Goal: Task Accomplishment & Management: Use online tool/utility

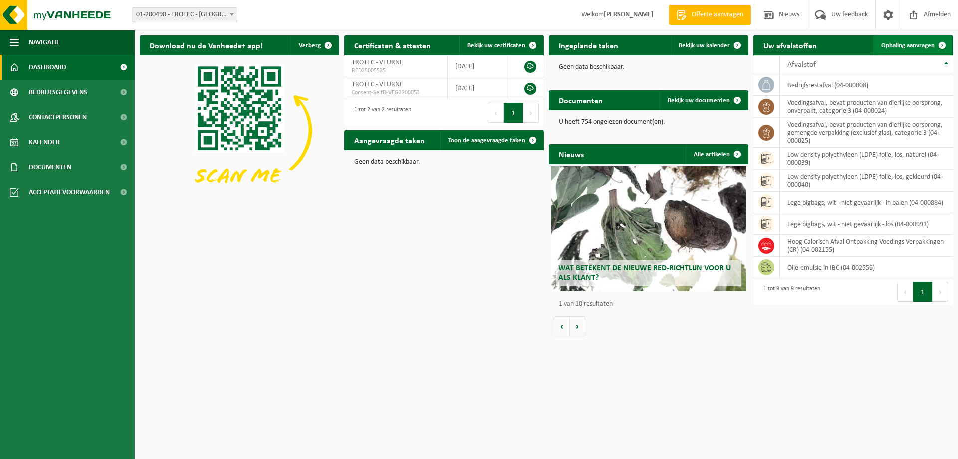
click at [927, 40] on link "Ophaling aanvragen" at bounding box center [912, 45] width 79 height 20
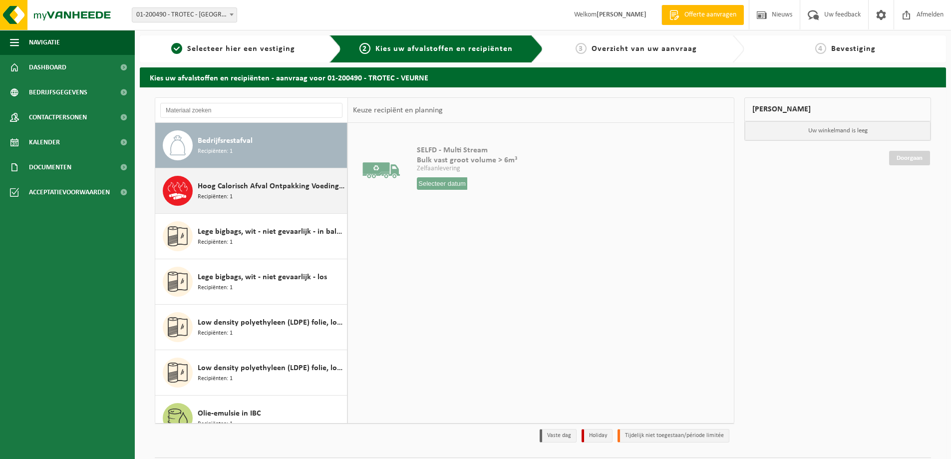
click at [257, 186] on span "Hoog Calorisch Afval Ontpakking Voedings Verpakkingen (CR)" at bounding box center [271, 186] width 147 height 12
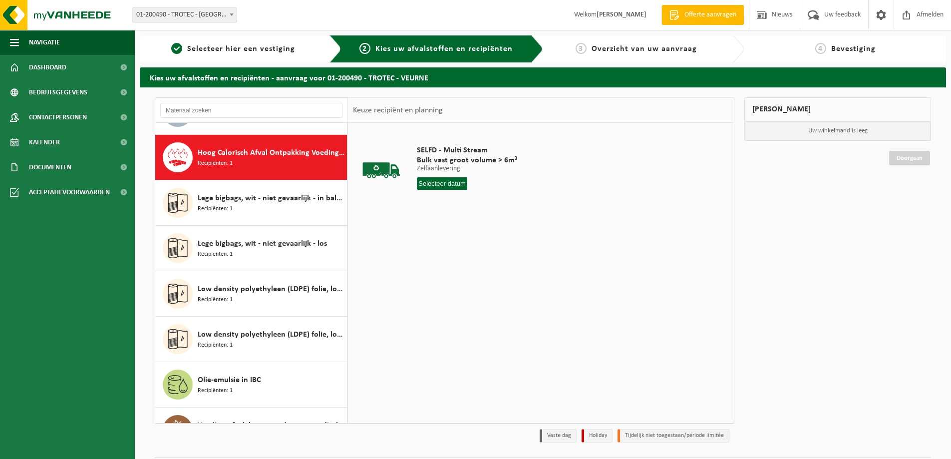
scroll to position [45, 0]
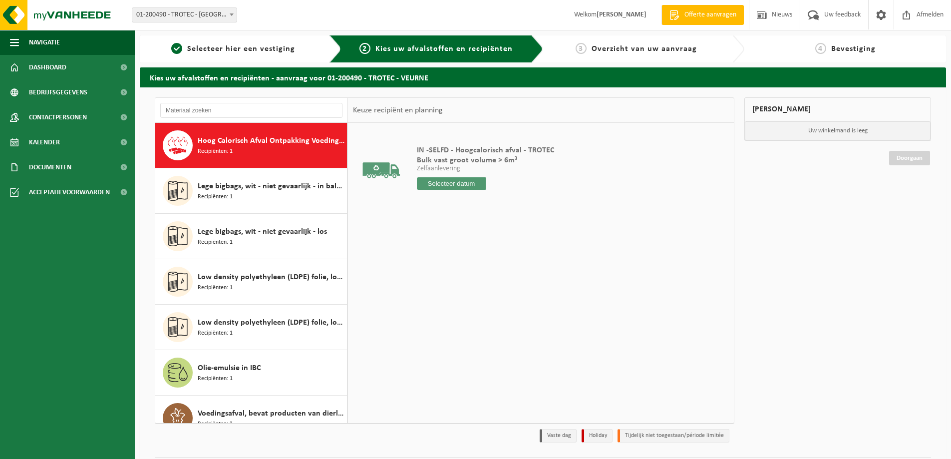
click at [436, 182] on input "text" at bounding box center [451, 183] width 69 height 12
click at [446, 183] on input "text" at bounding box center [451, 183] width 69 height 12
click at [450, 185] on input "text" at bounding box center [451, 183] width 69 height 12
click at [442, 182] on input "text" at bounding box center [451, 183] width 69 height 12
click at [252, 153] on div "Hoog Calorisch Afval Ontpakking Voedings Verpakkingen (CR) Recipiënten: 1" at bounding box center [271, 145] width 147 height 30
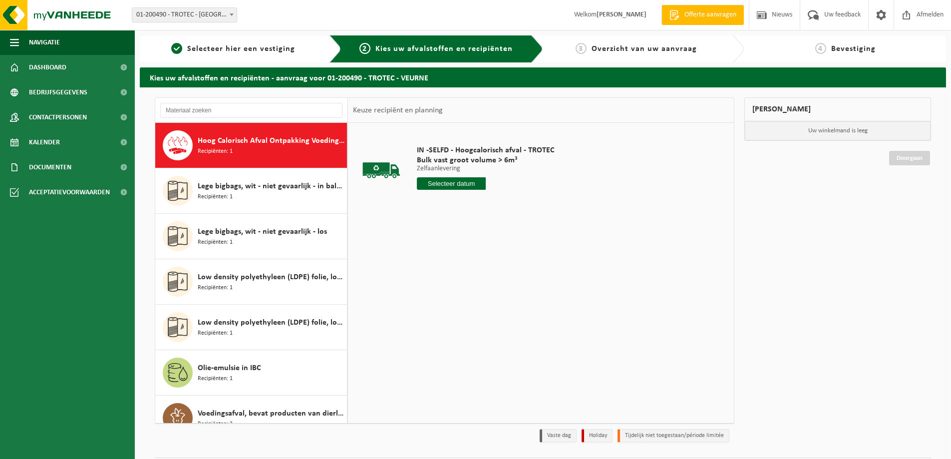
click at [444, 183] on input "text" at bounding box center [451, 183] width 69 height 12
click at [432, 271] on div "11" at bounding box center [425, 272] width 17 height 16
type input "Van 2025-08-11"
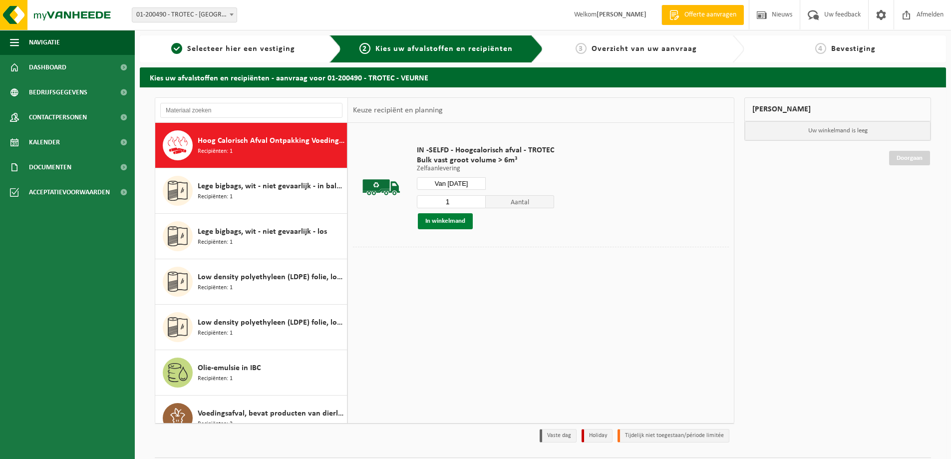
click at [451, 216] on button "In winkelmand" at bounding box center [445, 221] width 55 height 16
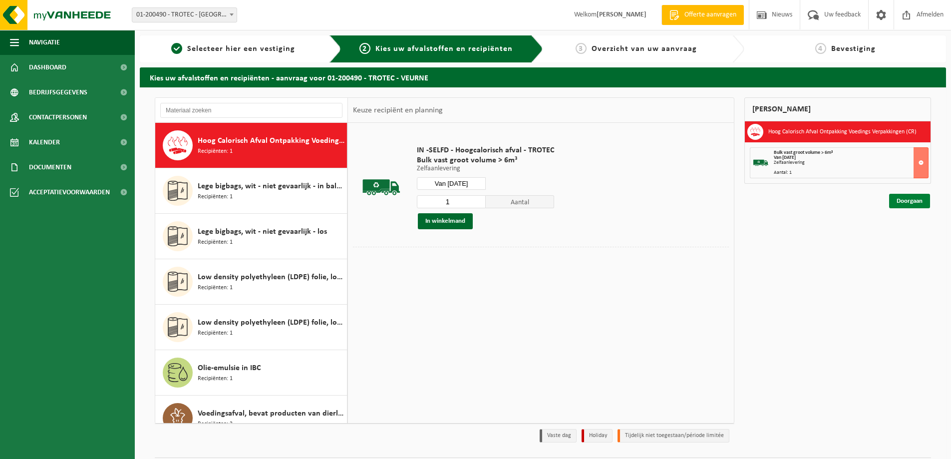
drag, startPoint x: 903, startPoint y: 192, endPoint x: 904, endPoint y: 198, distance: 6.1
click at [903, 193] on div "Doorgaan" at bounding box center [837, 189] width 187 height 10
click at [904, 200] on link "Doorgaan" at bounding box center [909, 201] width 41 height 14
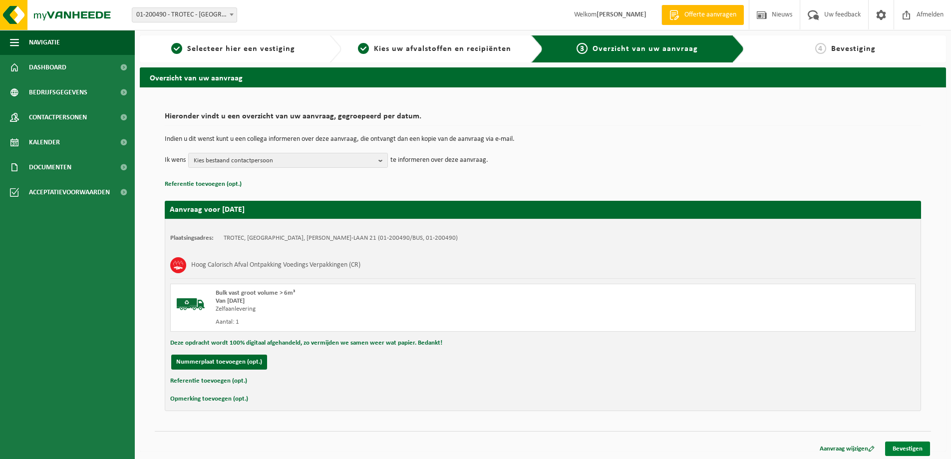
click at [911, 449] on link "Bevestigen" at bounding box center [907, 448] width 45 height 14
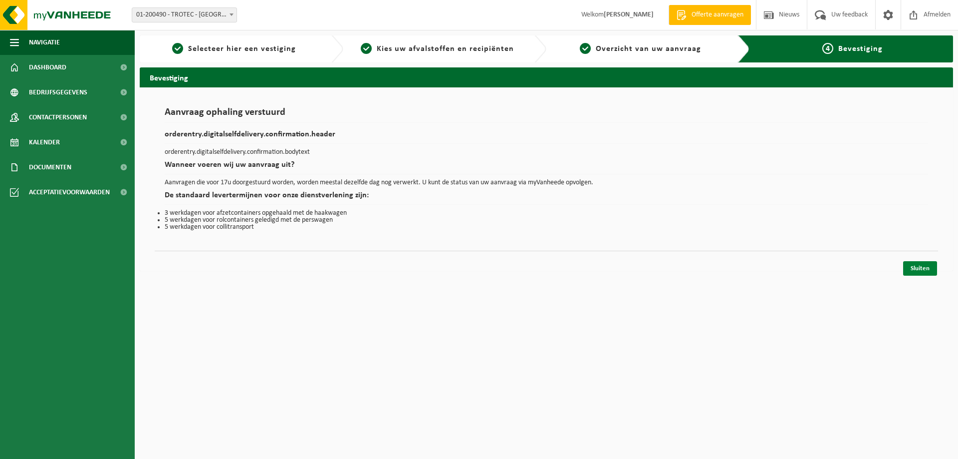
click at [921, 267] on link "Sluiten" at bounding box center [920, 268] width 34 height 14
